Goal: Task Accomplishment & Management: Manage account settings

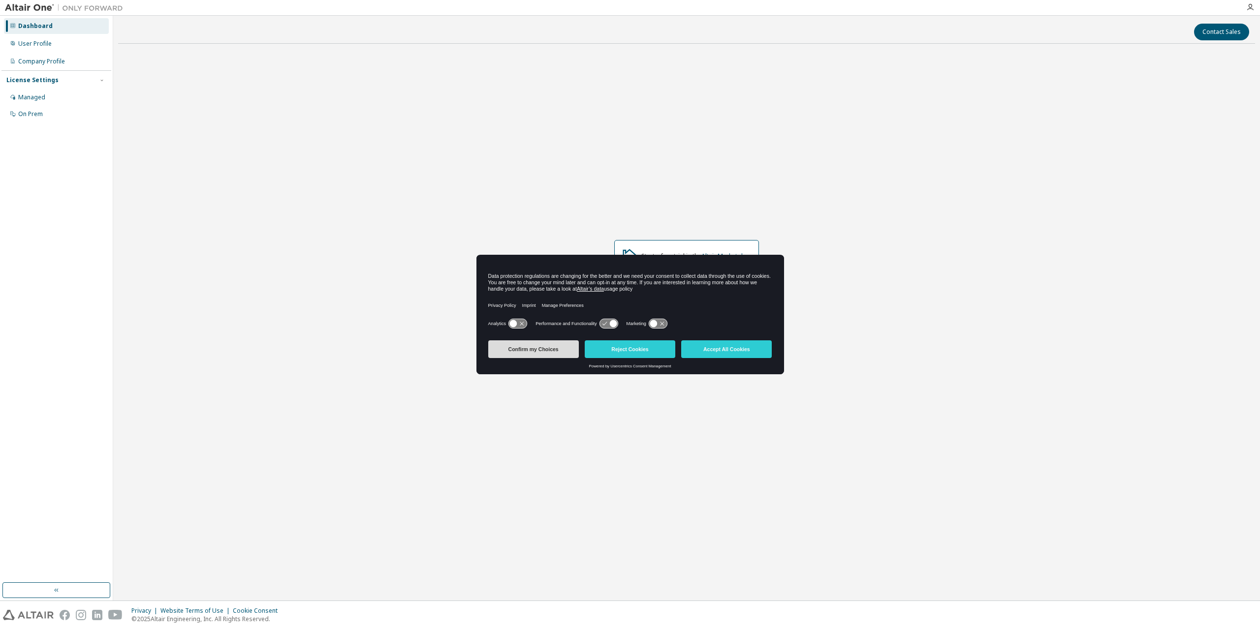
click at [536, 346] on button "Confirm my Choices" at bounding box center [533, 350] width 91 height 18
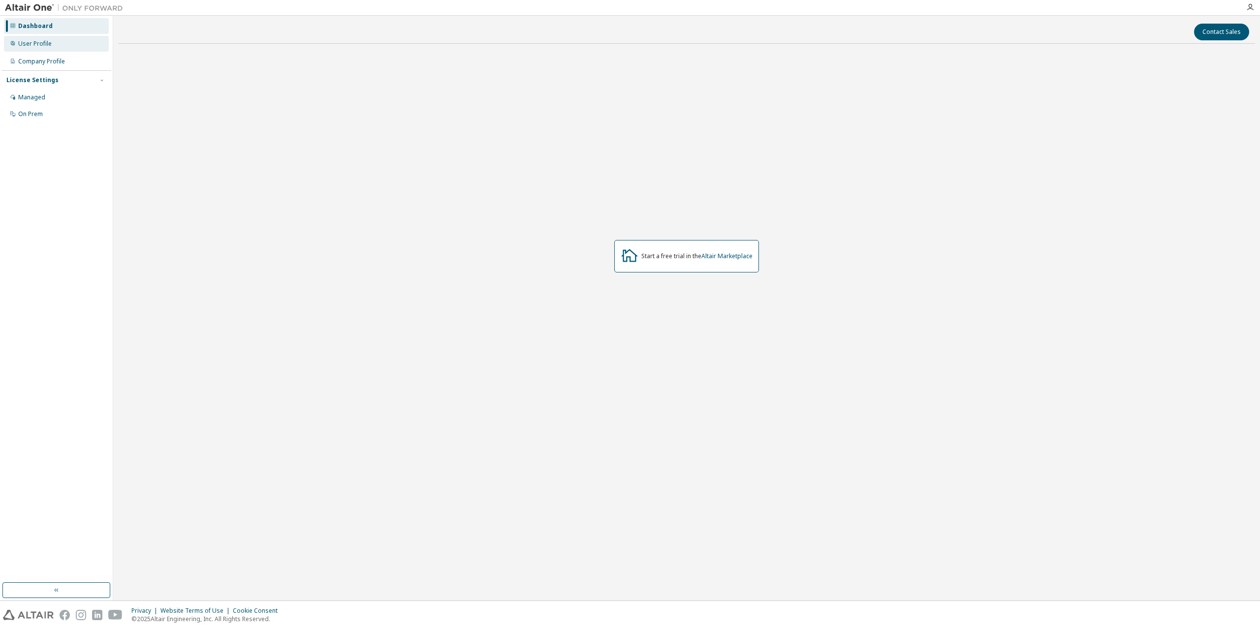
click at [65, 41] on div "User Profile" at bounding box center [56, 44] width 105 height 16
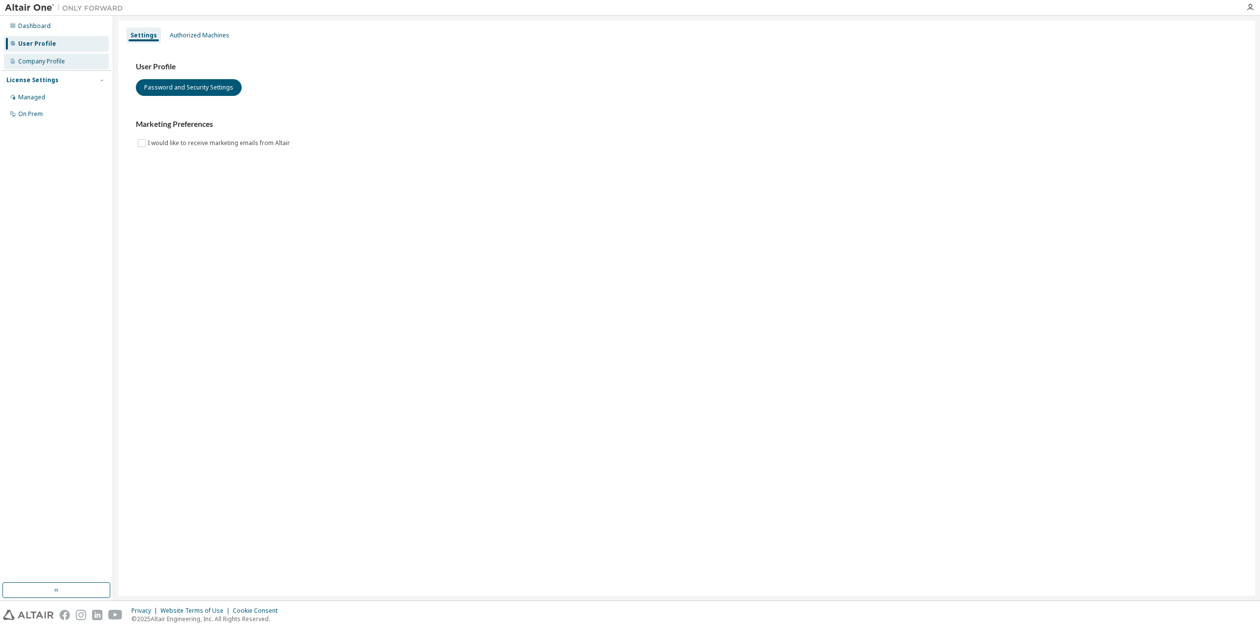
click at [52, 65] on div "Company Profile" at bounding box center [56, 62] width 105 height 16
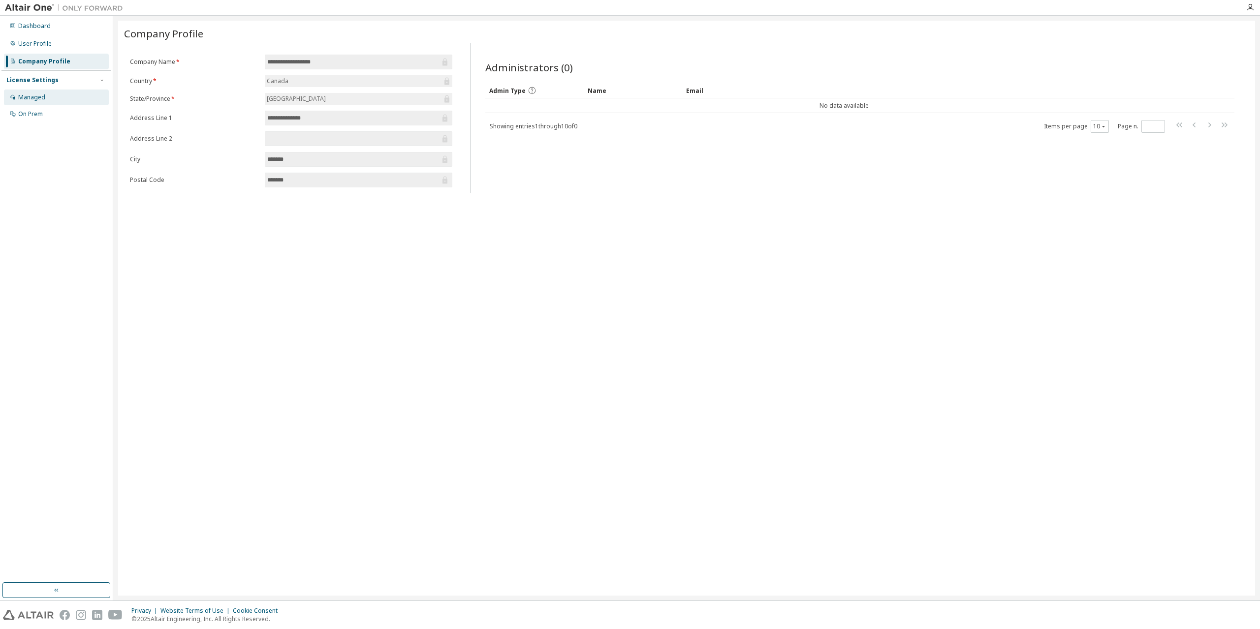
click at [51, 94] on div "Managed" at bounding box center [56, 98] width 105 height 16
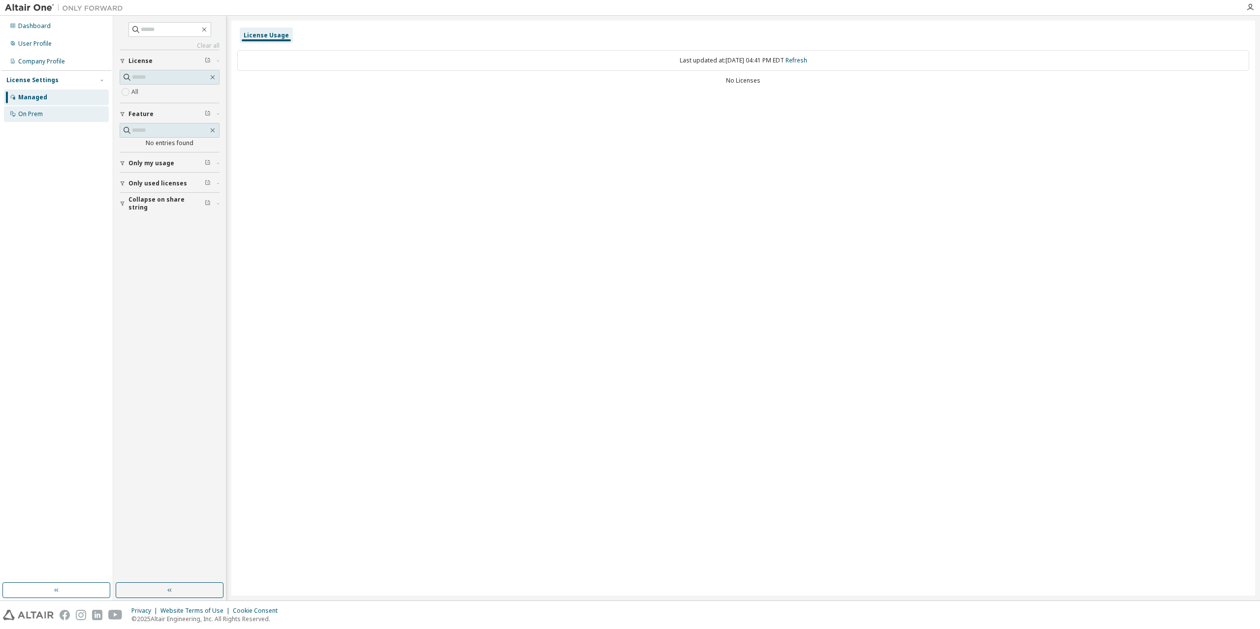
click at [32, 111] on div "On Prem" at bounding box center [30, 114] width 25 height 8
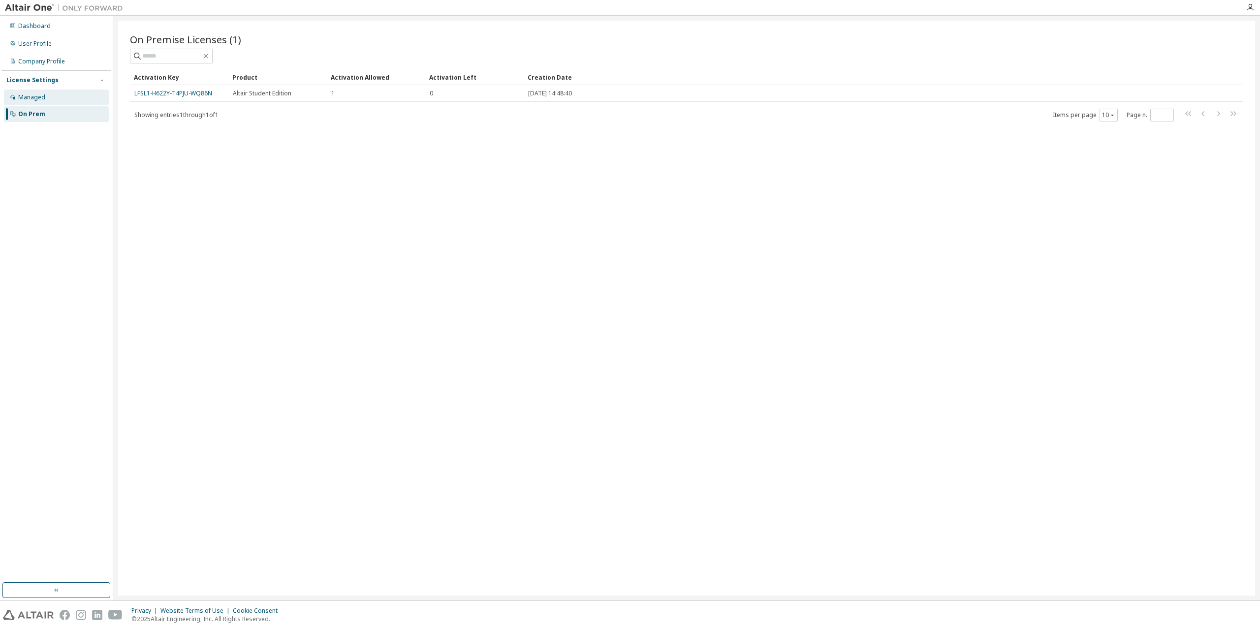
click at [51, 100] on div "Managed" at bounding box center [56, 98] width 105 height 16
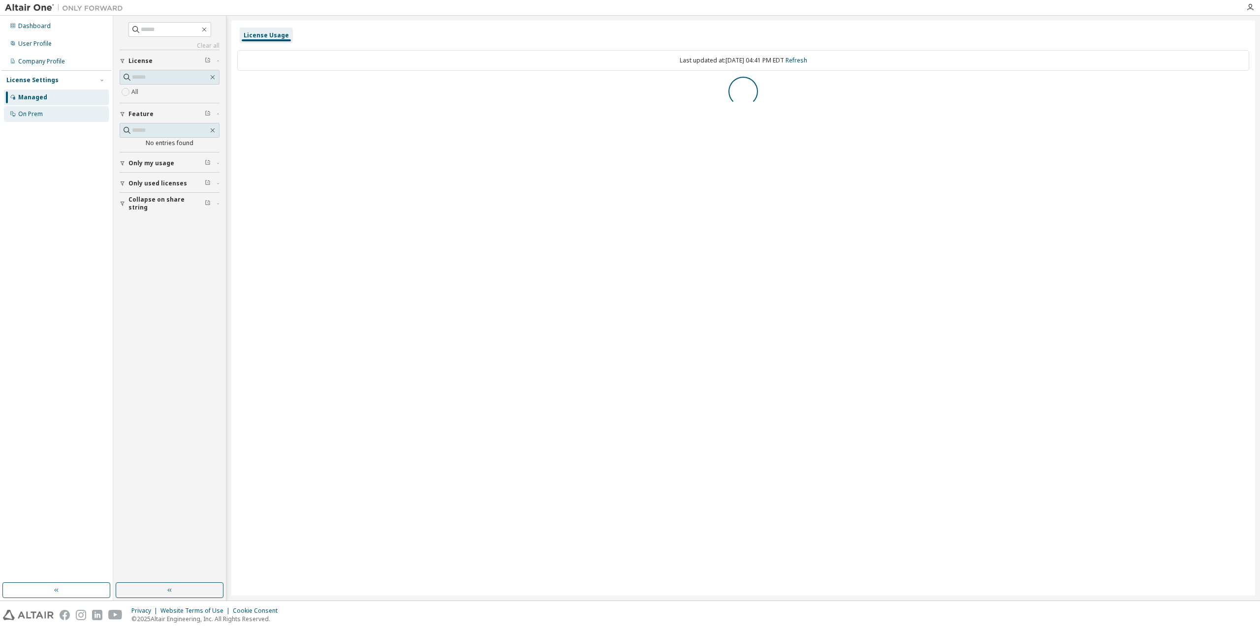
click at [64, 115] on div "On Prem" at bounding box center [56, 114] width 105 height 16
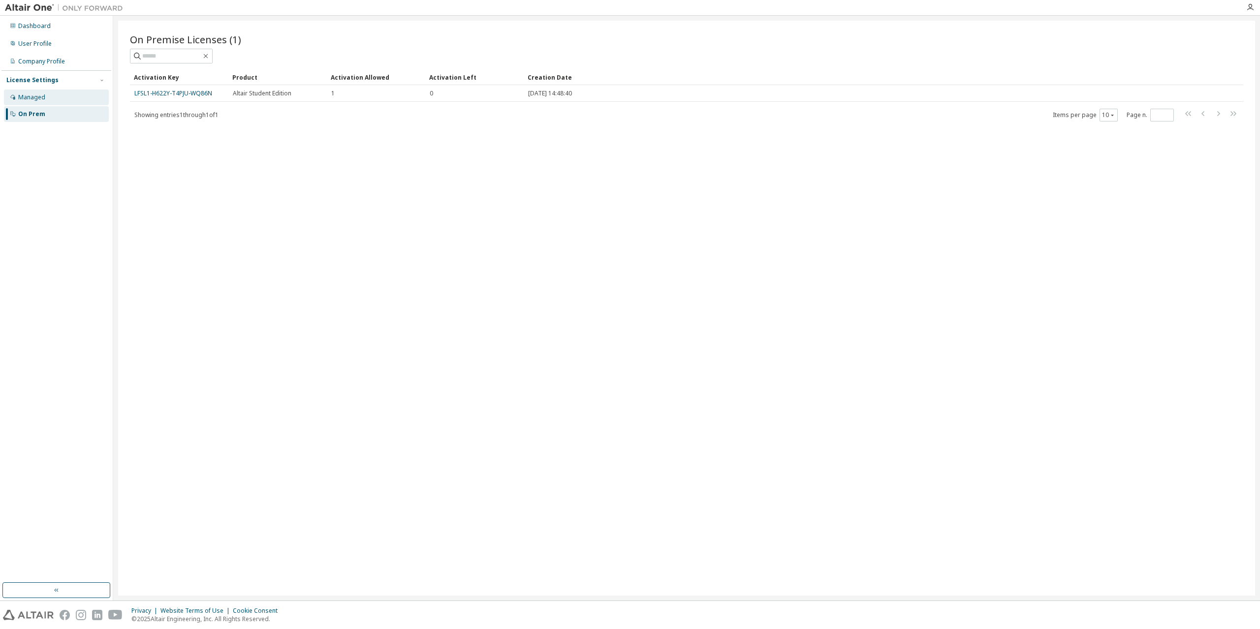
click at [92, 98] on div "Managed" at bounding box center [56, 98] width 105 height 16
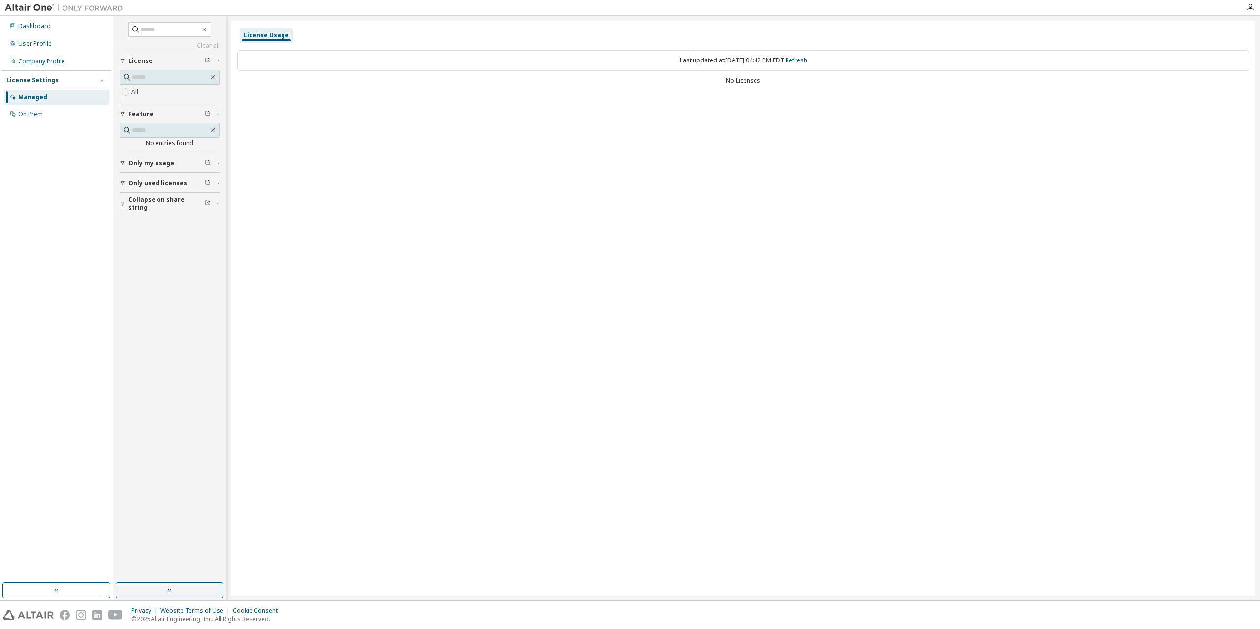
click at [276, 38] on div "License Usage" at bounding box center [266, 35] width 45 height 8
